Goal: Task Accomplishment & Management: Manage account settings

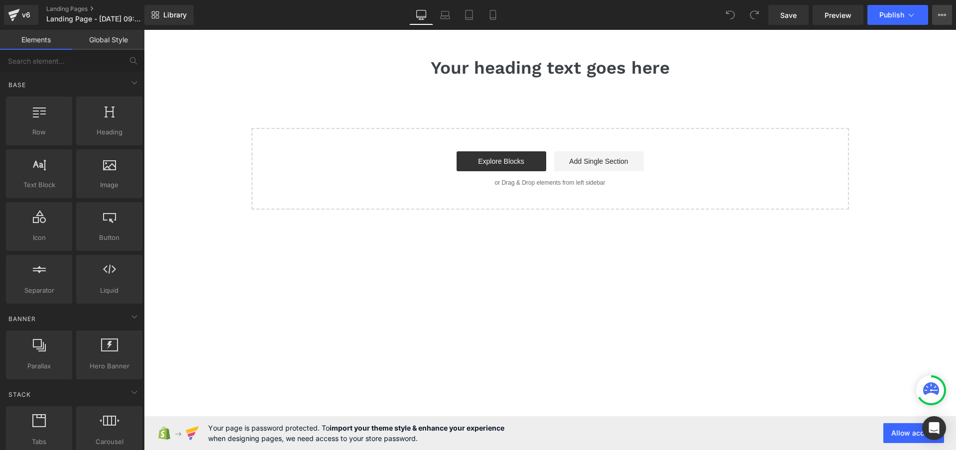
click at [939, 12] on icon at bounding box center [942, 15] width 8 height 8
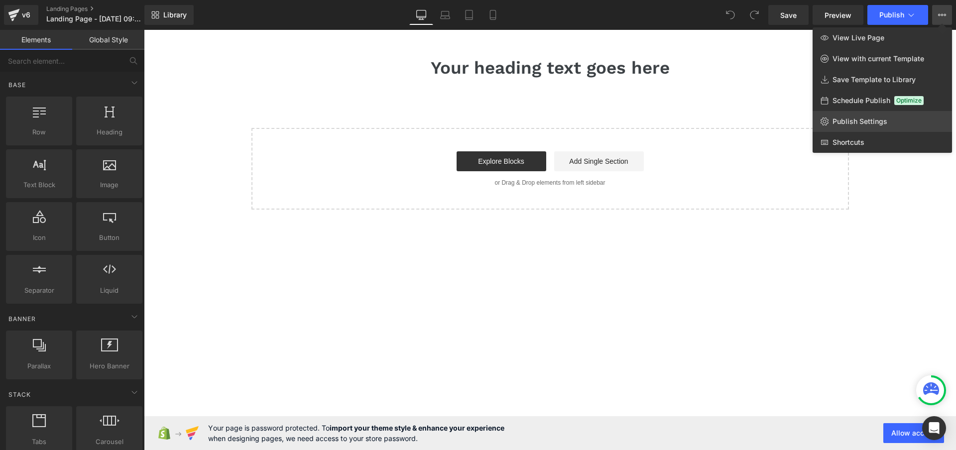
click at [873, 113] on link "Publish Settings" at bounding box center [882, 121] width 139 height 21
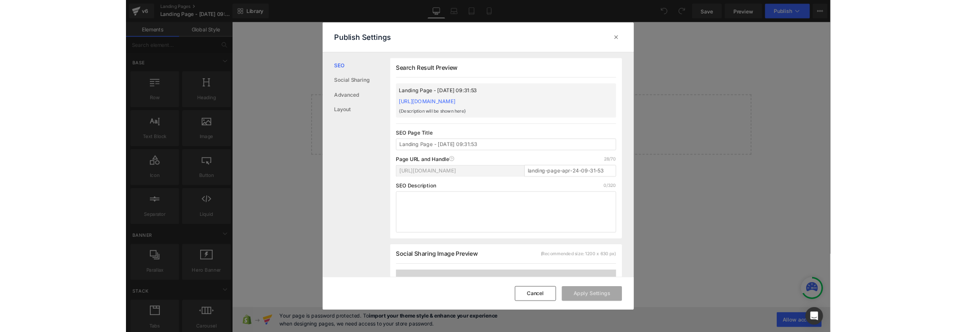
scroll to position [0, 0]
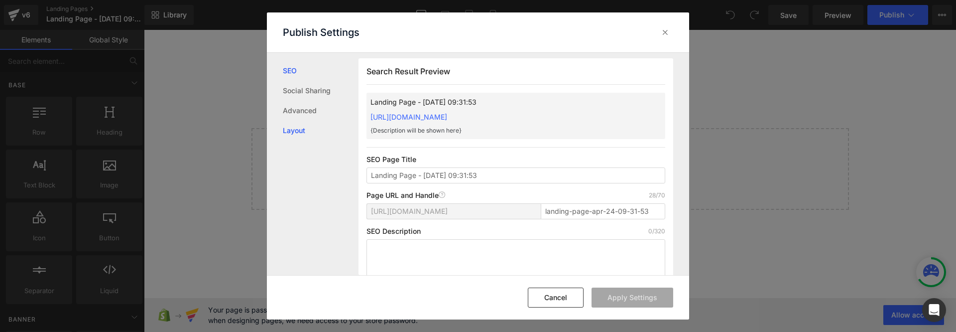
click at [293, 122] on link "Layout" at bounding box center [321, 130] width 76 height 20
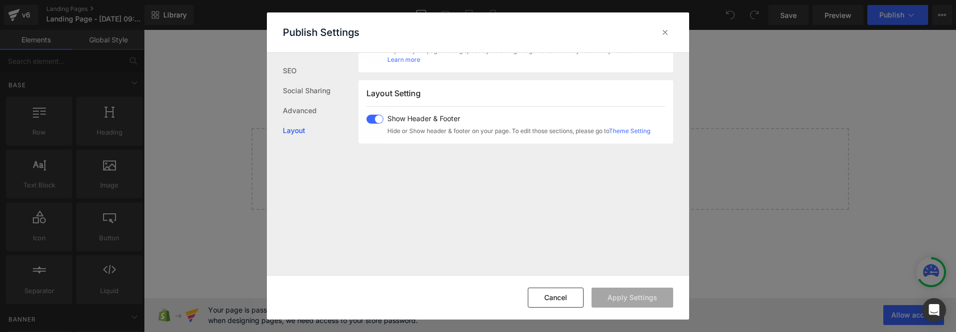
scroll to position [593, 0]
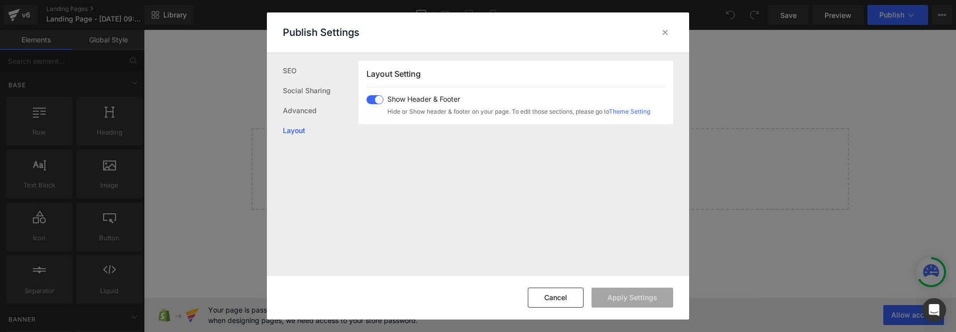
click at [375, 97] on span at bounding box center [374, 99] width 17 height 9
click at [639, 297] on button "Apply Settings" at bounding box center [632, 297] width 82 height 20
click at [381, 98] on span at bounding box center [374, 99] width 17 height 9
click at [627, 291] on button "Apply Settings" at bounding box center [632, 297] width 82 height 20
click at [667, 30] on icon at bounding box center [665, 32] width 10 height 10
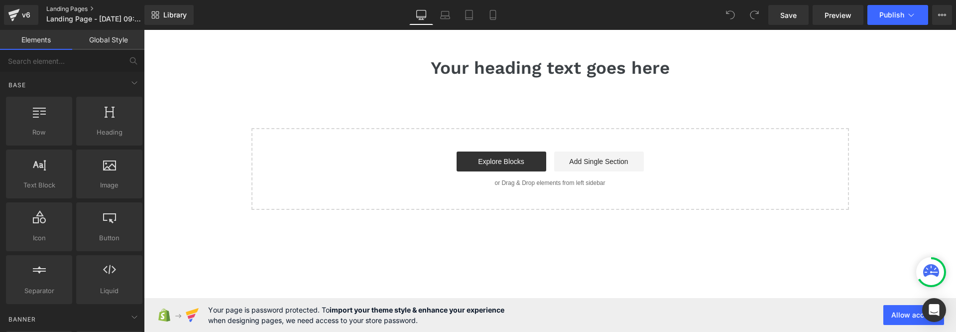
click at [60, 9] on link "Landing Pages" at bounding box center [103, 9] width 115 height 8
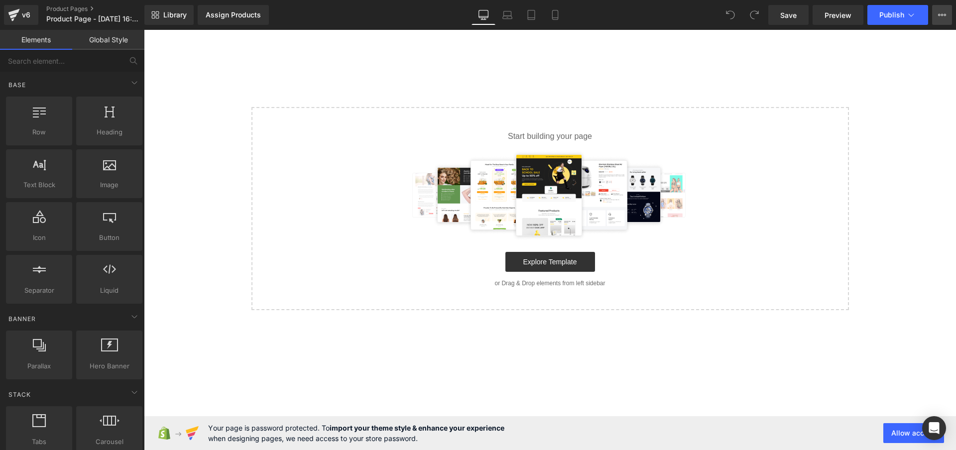
click at [937, 19] on button "View Live Page View with current Template Save Template to Library Schedule Pub…" at bounding box center [942, 15] width 20 height 20
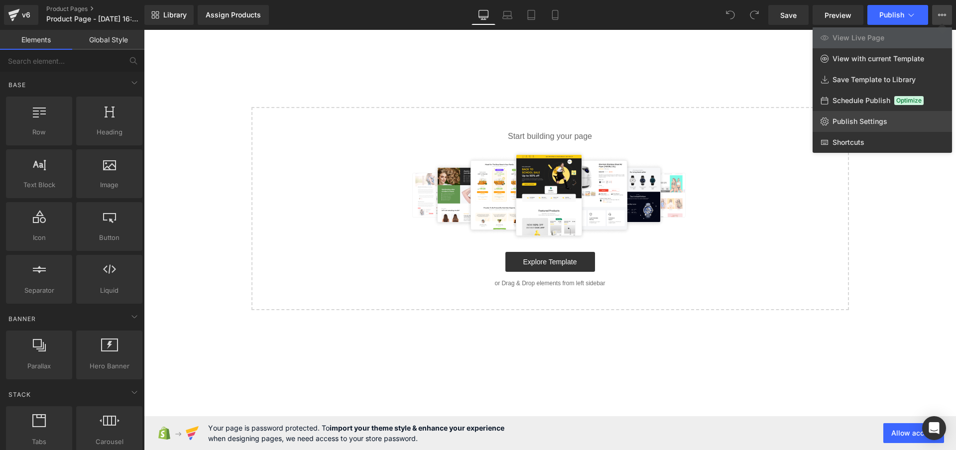
click at [843, 127] on link "Publish Settings" at bounding box center [882, 121] width 139 height 21
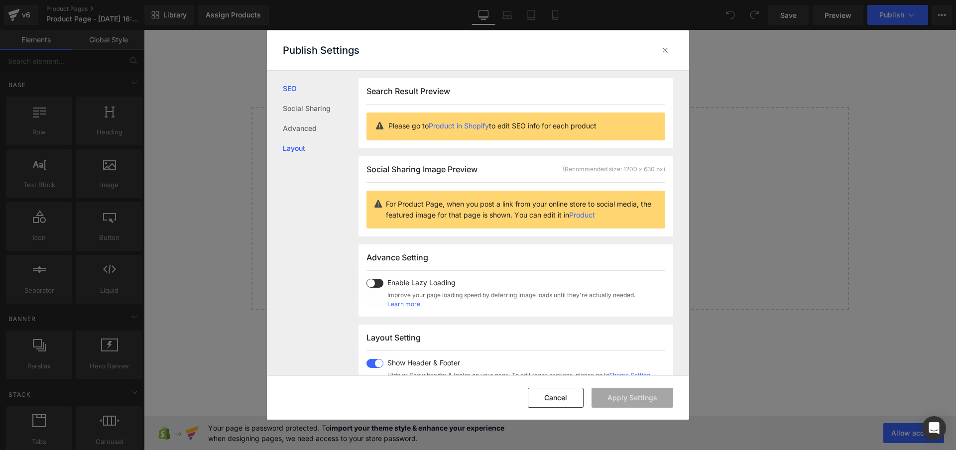
click at [305, 150] on link "Layout" at bounding box center [321, 148] width 76 height 20
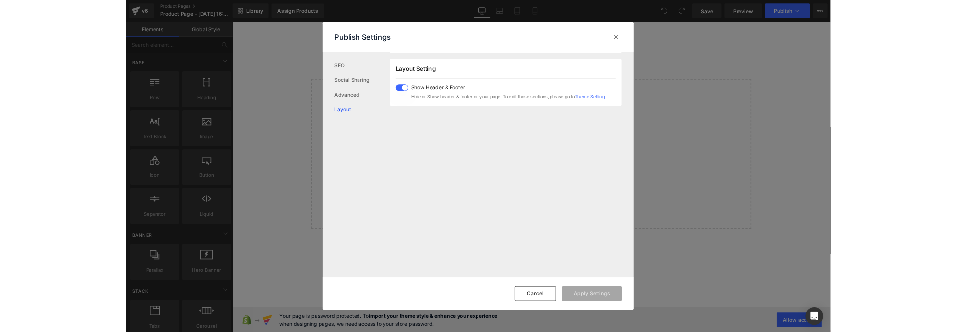
scroll to position [246, 0]
